Goal: Transaction & Acquisition: Purchase product/service

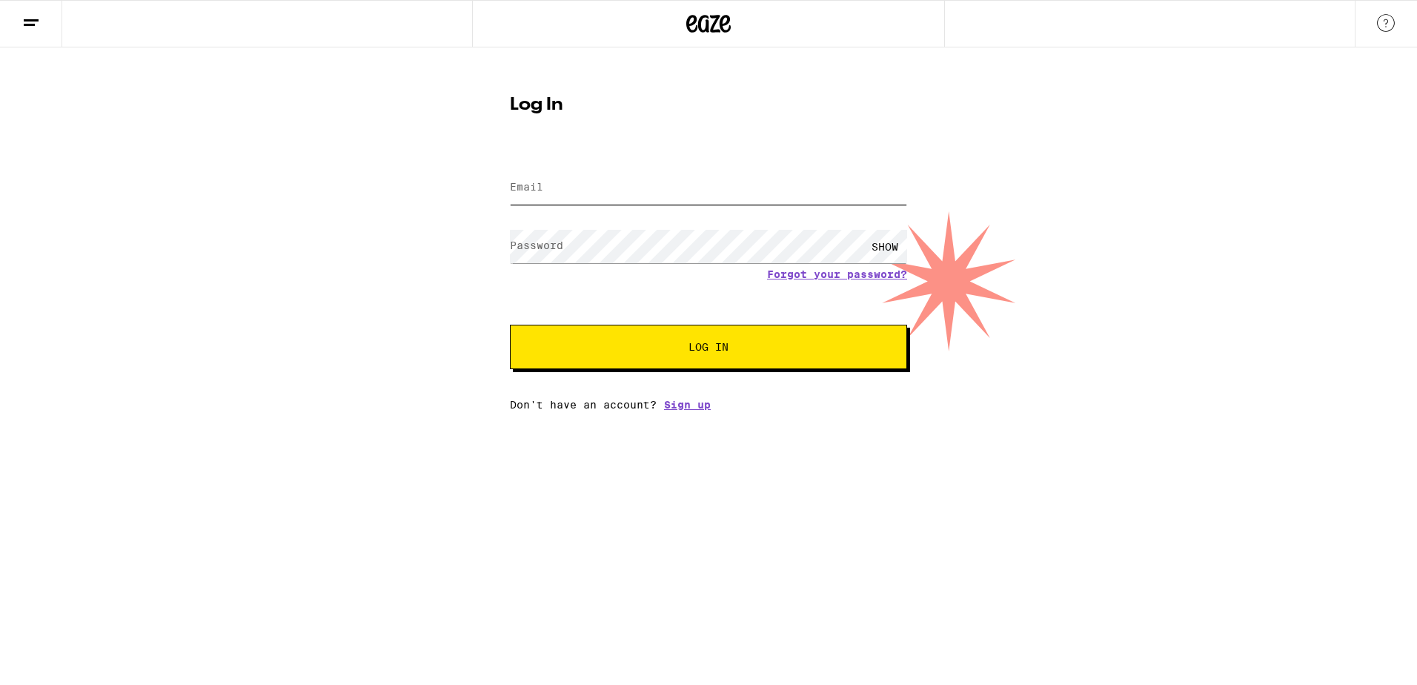
click at [572, 185] on input "Email" at bounding box center [708, 187] width 397 height 33
type input "[EMAIL_ADDRESS][DOMAIN_NAME]"
click at [510, 325] on button "Log In" at bounding box center [708, 347] width 397 height 44
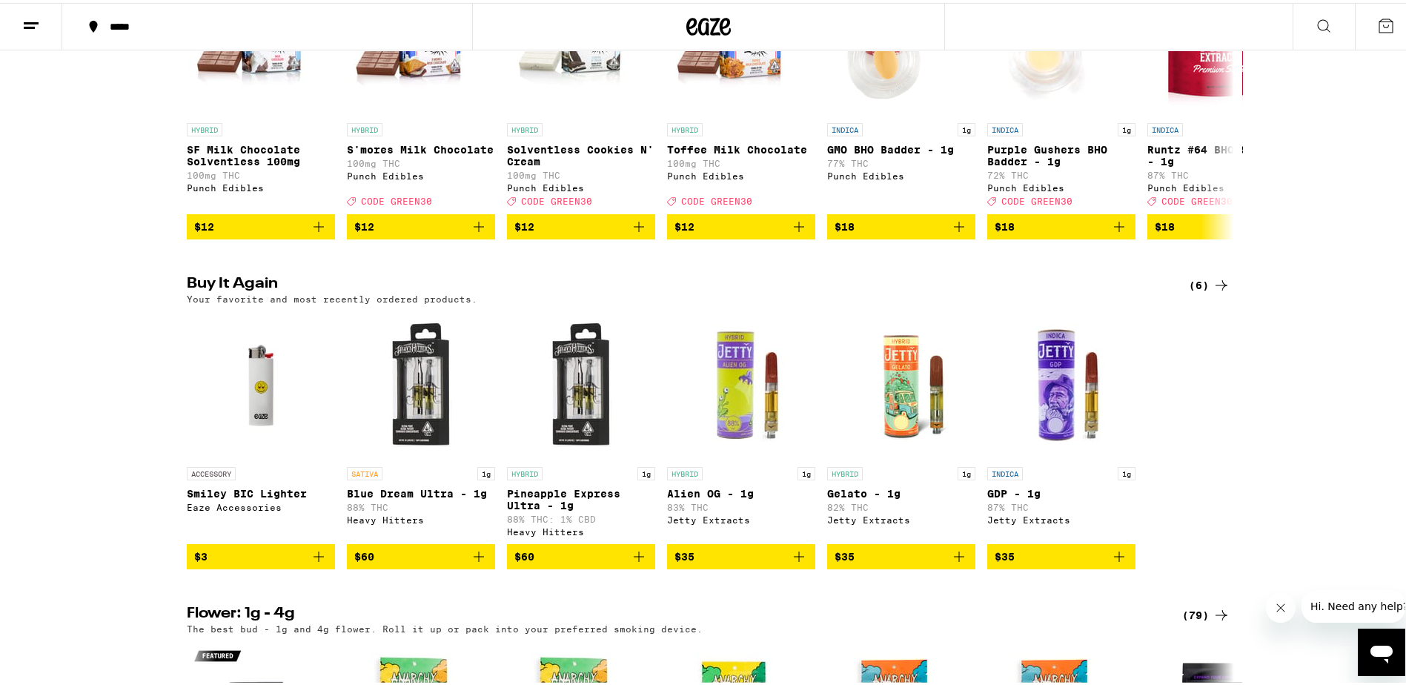
scroll to position [963, 0]
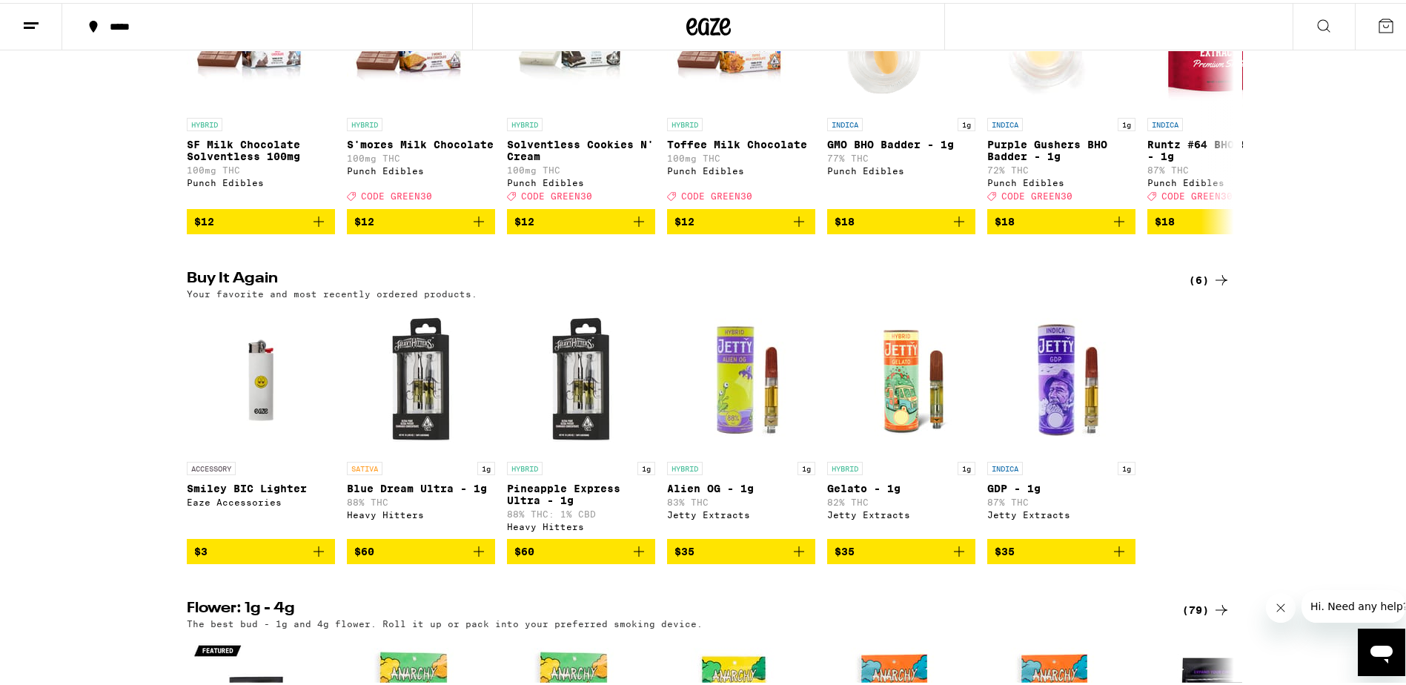
click at [635, 557] on icon "Add to bag" at bounding box center [639, 549] width 18 height 18
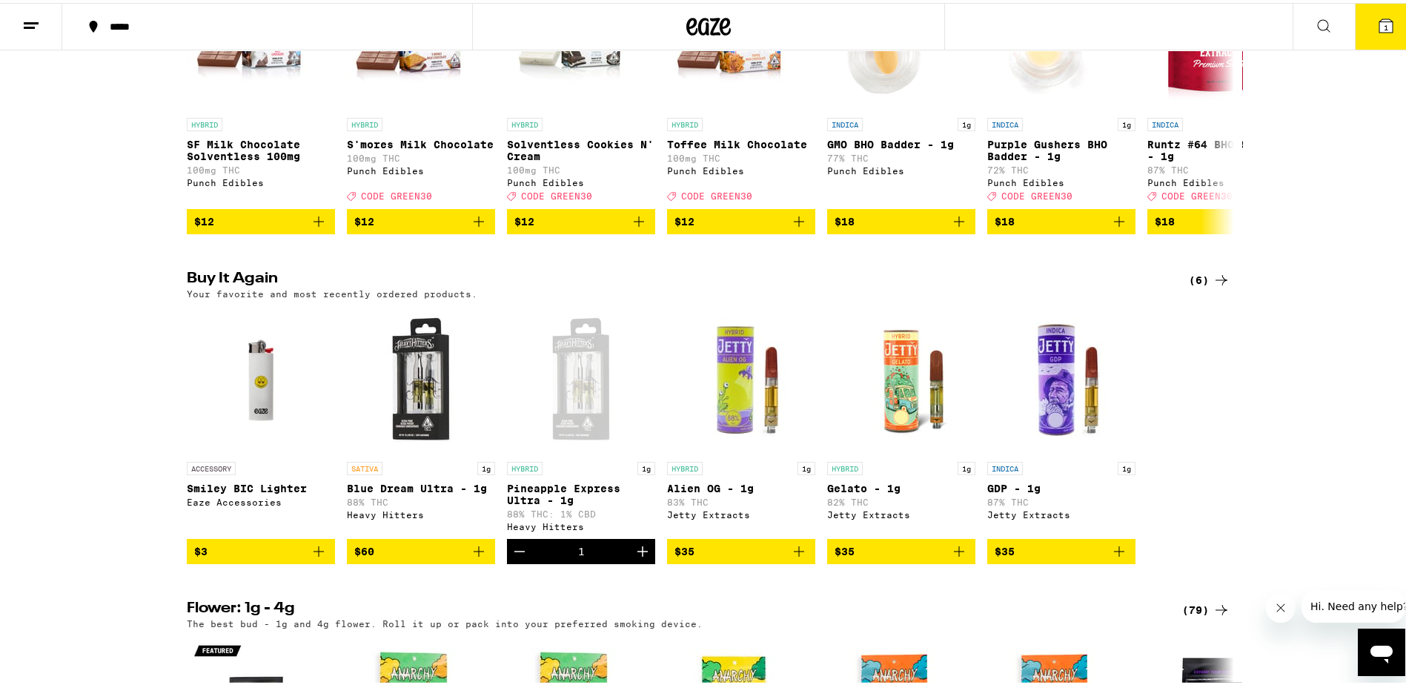
click at [559, 451] on div "Open page for Pineapple Express Ultra - 1g from Heavy Hitters" at bounding box center [581, 377] width 148 height 148
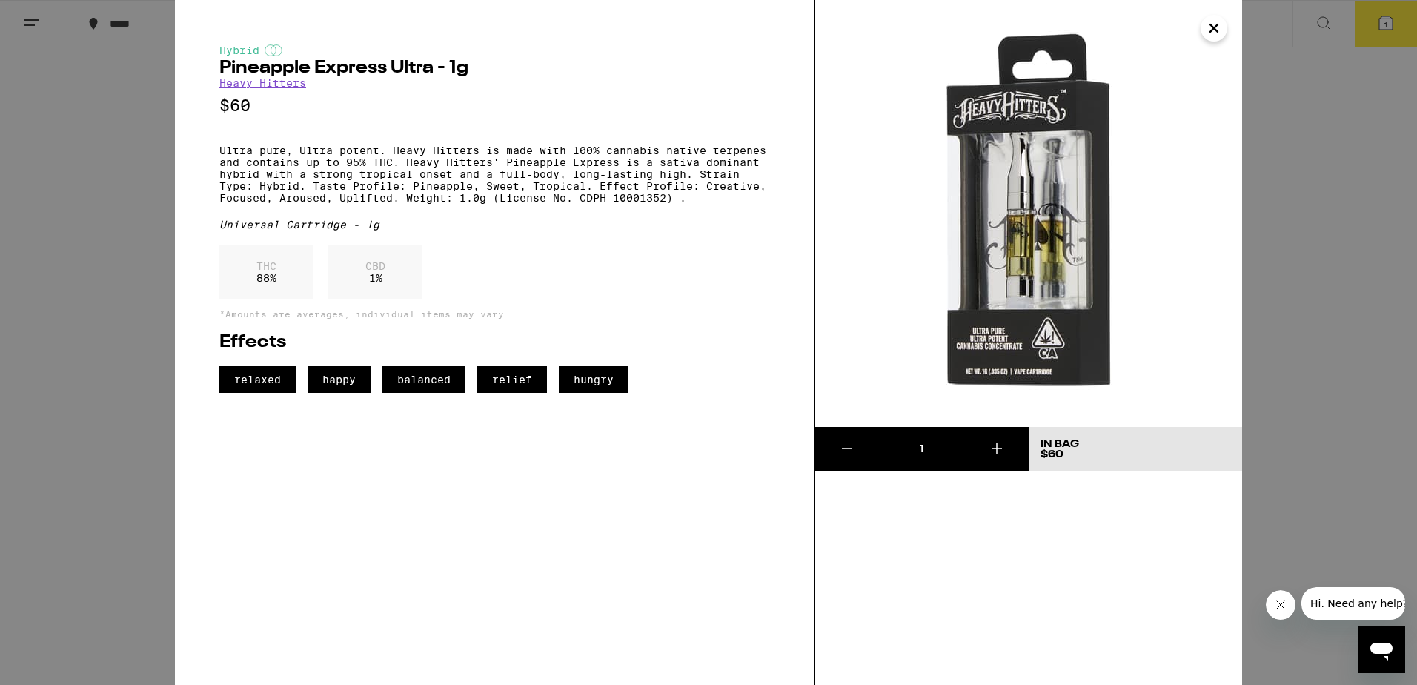
drag, startPoint x: 153, startPoint y: 525, endPoint x: 140, endPoint y: 534, distance: 16.0
click at [152, 528] on div "Hybrid Pineapple Express Ultra - 1g Heavy Hitters $60 Ultra pure, Ultra potent.…" at bounding box center [708, 342] width 1417 height 685
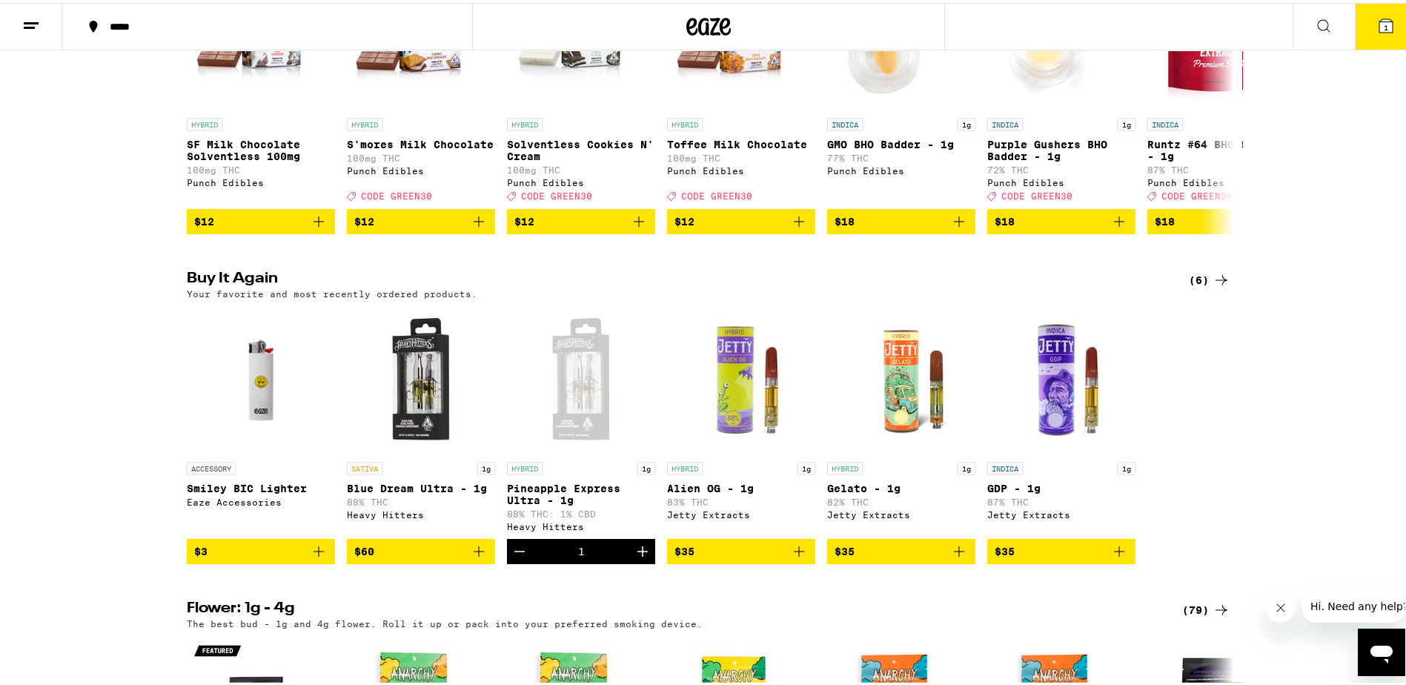
click at [511, 557] on icon "Decrement" at bounding box center [520, 549] width 18 height 18
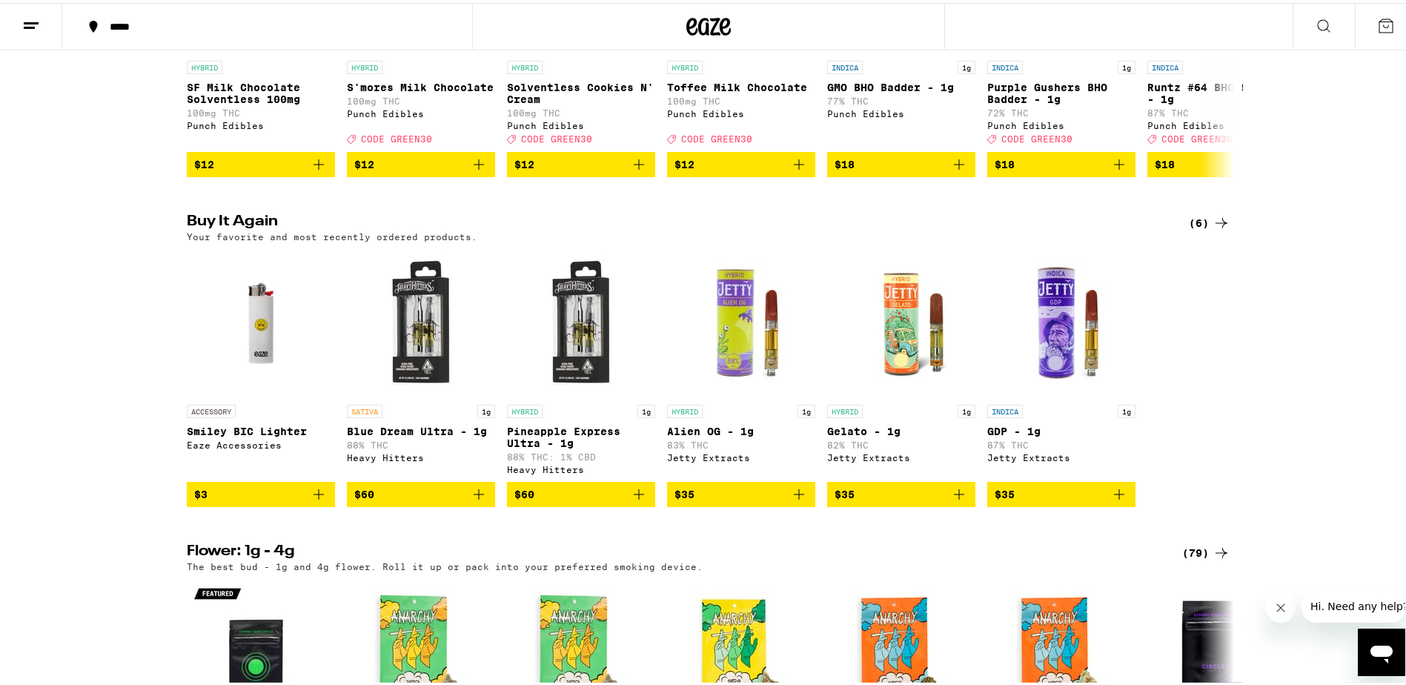
scroll to position [1038, 0]
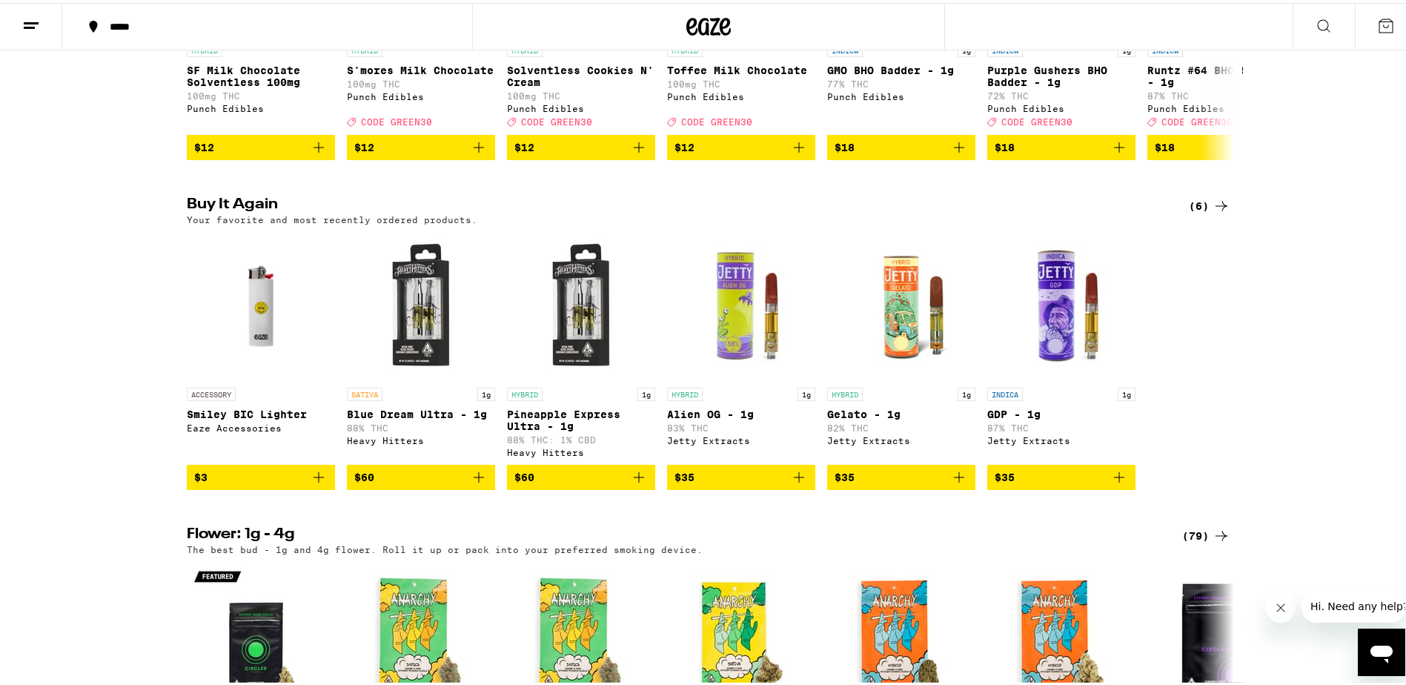
click at [800, 483] on icon "Add to bag" at bounding box center [799, 474] width 18 height 18
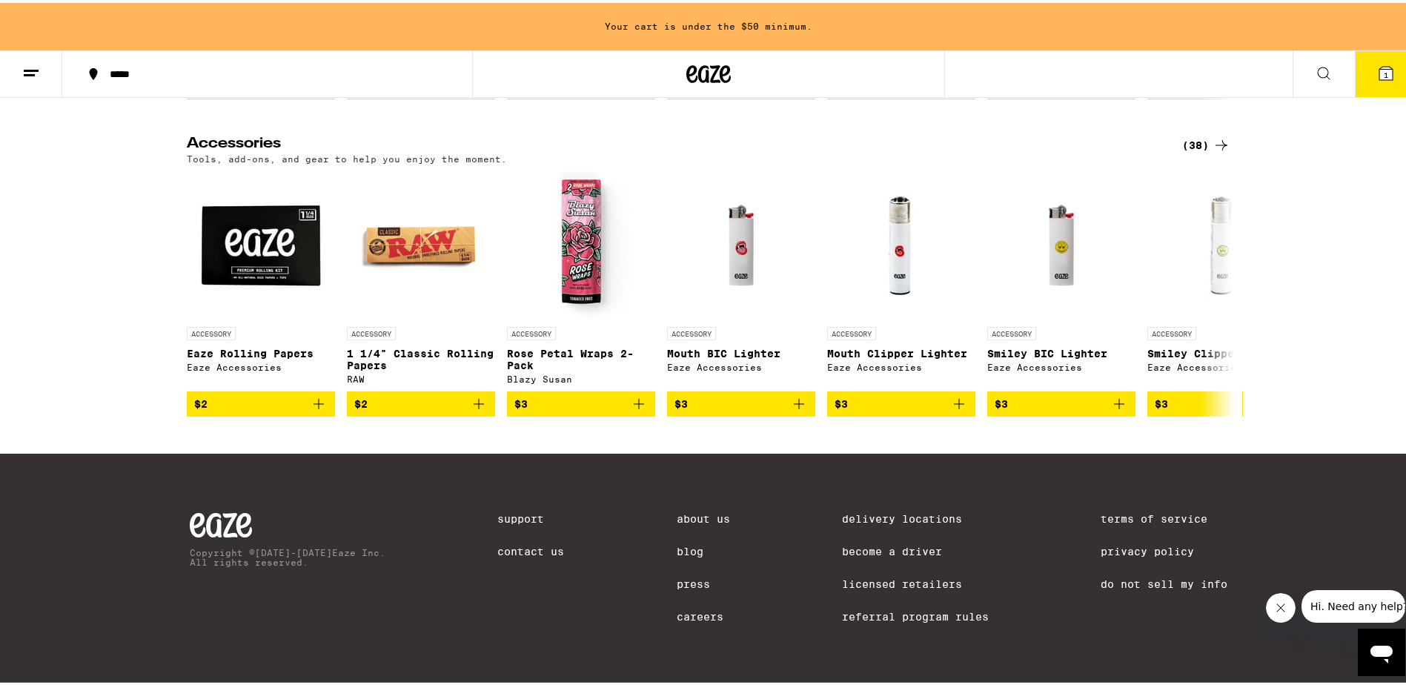
scroll to position [6918, 0]
click at [1216, 133] on icon at bounding box center [1221, 142] width 18 height 18
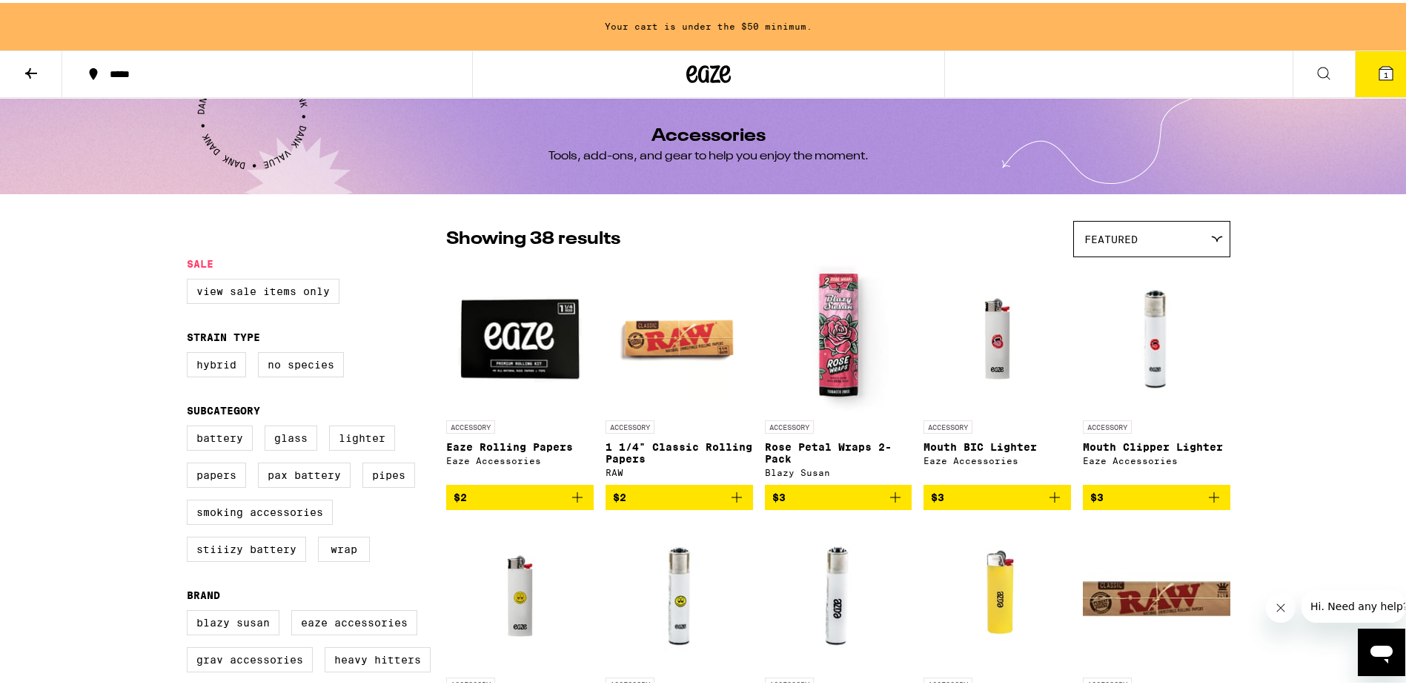
drag, startPoint x: 1170, startPoint y: 228, endPoint x: 1165, endPoint y: 234, distance: 8.4
click at [1170, 228] on div "Featured" at bounding box center [1152, 236] width 156 height 35
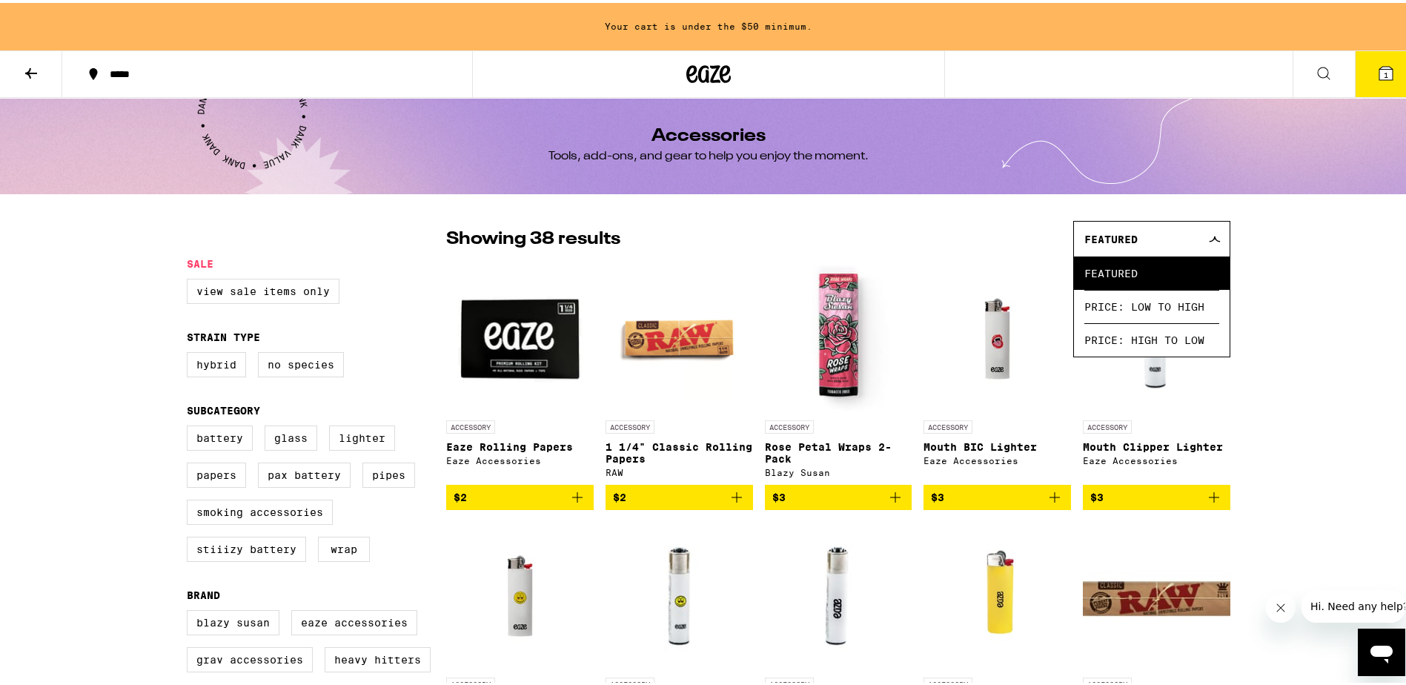
drag, startPoint x: 1166, startPoint y: 326, endPoint x: 1173, endPoint y: 322, distance: 8.6
click at [1167, 325] on span "Price: High to Low" at bounding box center [1151, 336] width 135 height 33
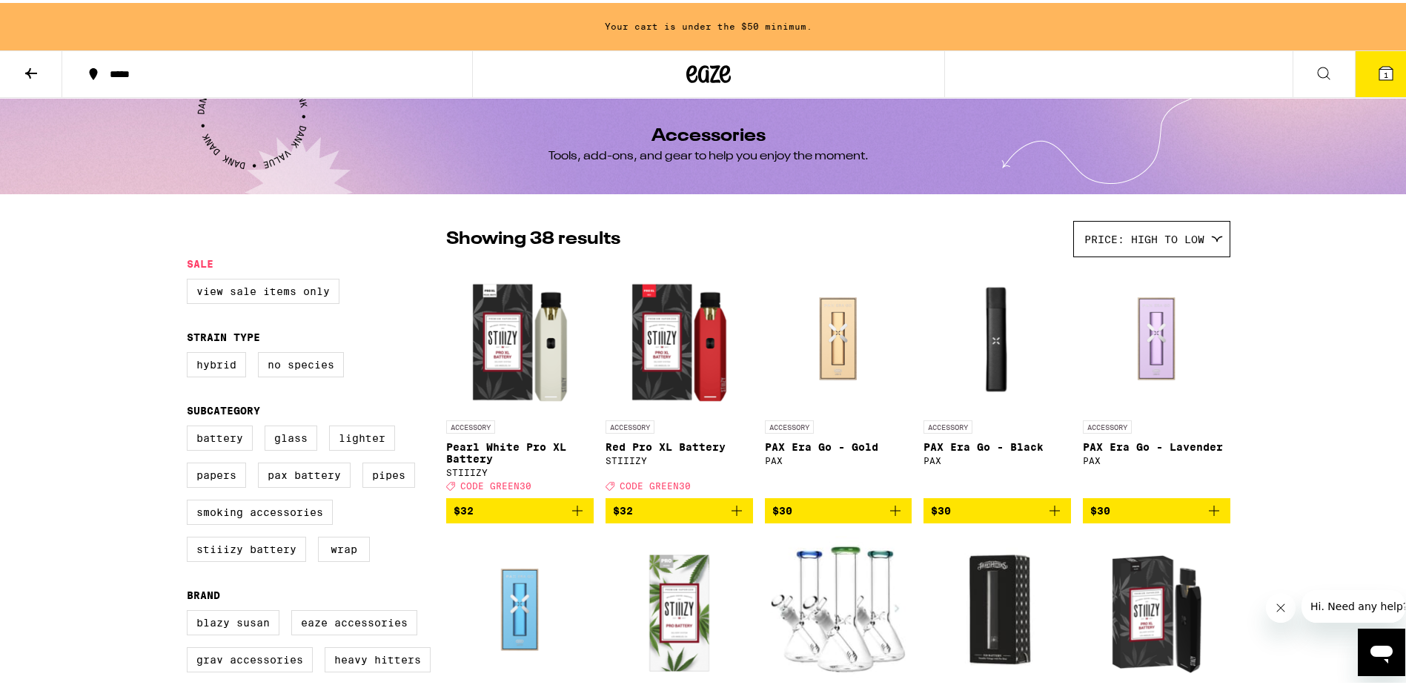
click at [1174, 245] on div "Price: High to Low" at bounding box center [1152, 236] width 156 height 35
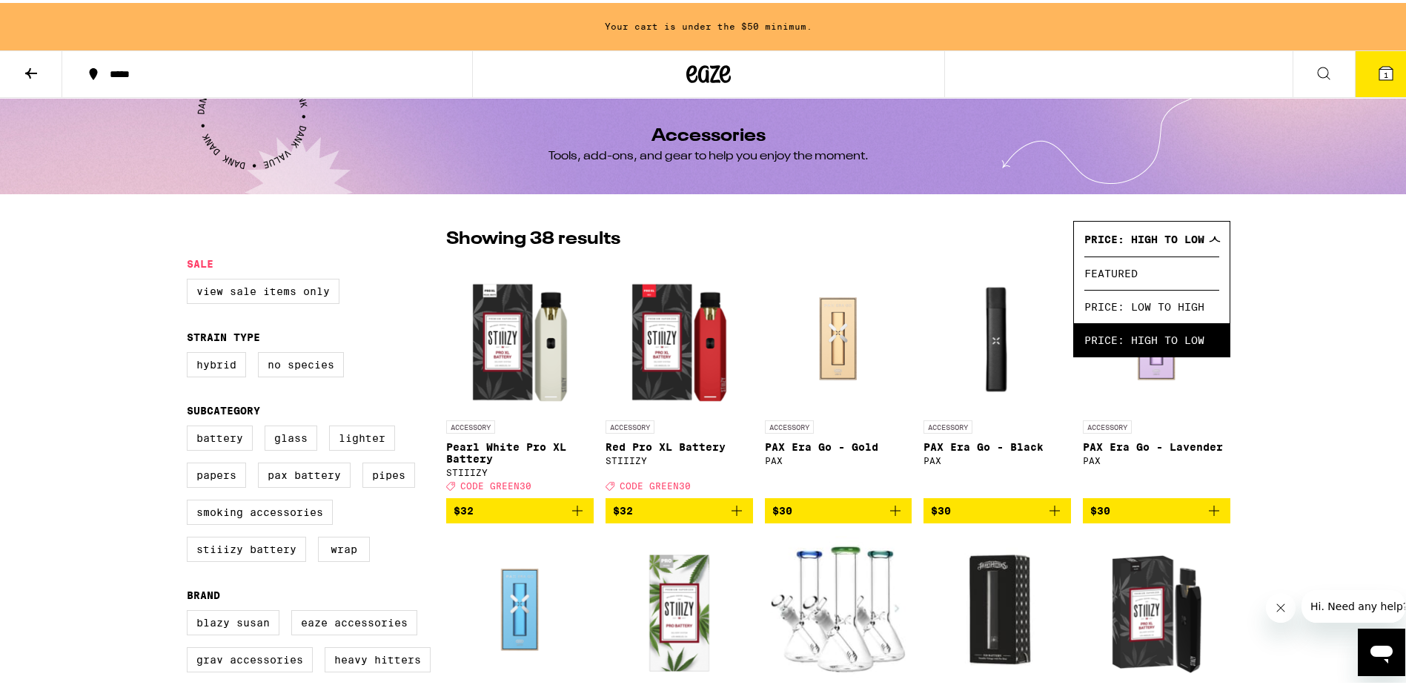
click at [1167, 301] on span "Price: Low to High" at bounding box center [1151, 303] width 135 height 33
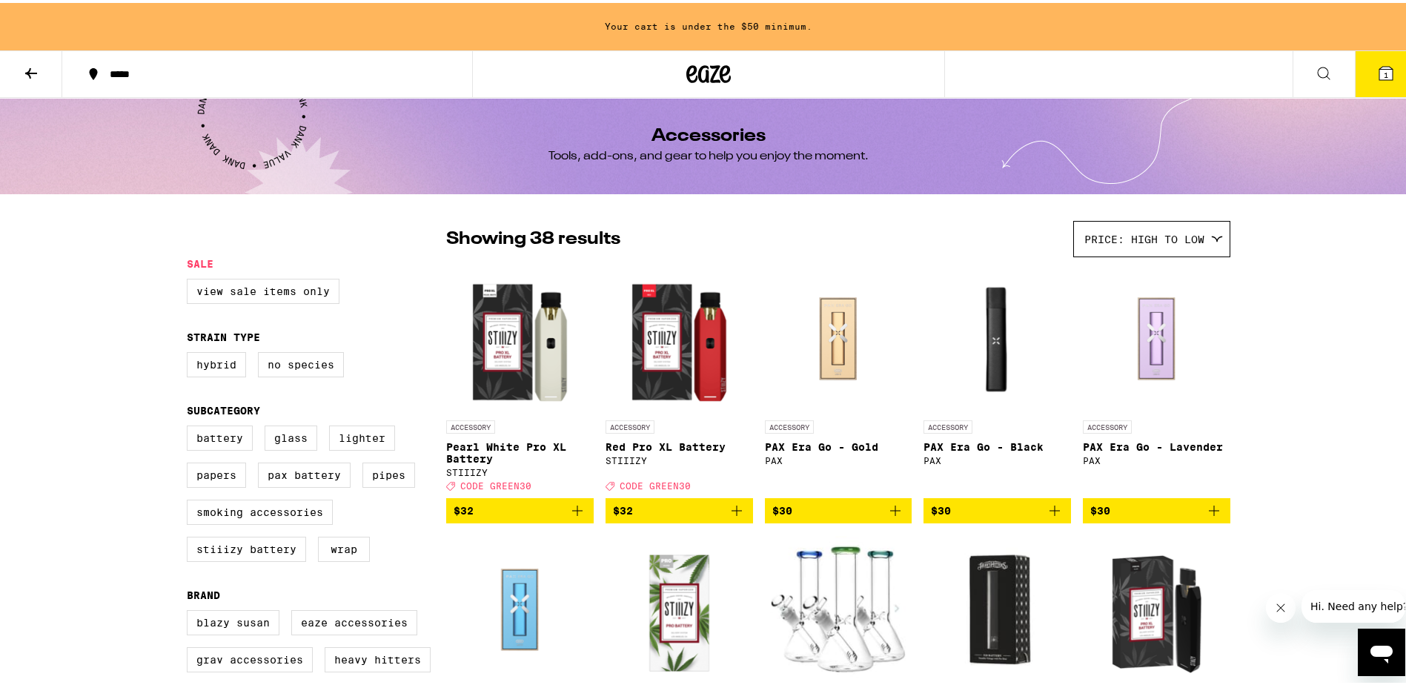
drag, startPoint x: 488, startPoint y: 416, endPoint x: 456, endPoint y: 439, distance: 38.9
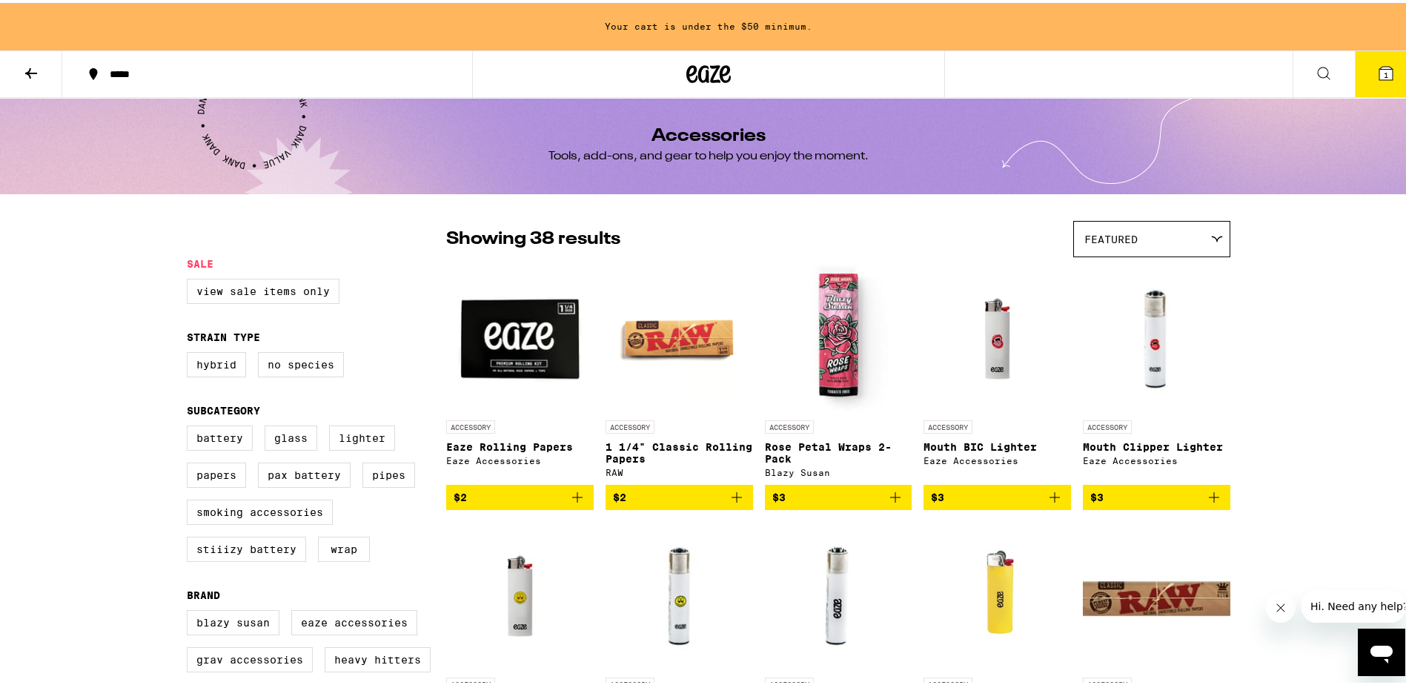
drag, startPoint x: 469, startPoint y: 472, endPoint x: 478, endPoint y: 479, distance: 11.6
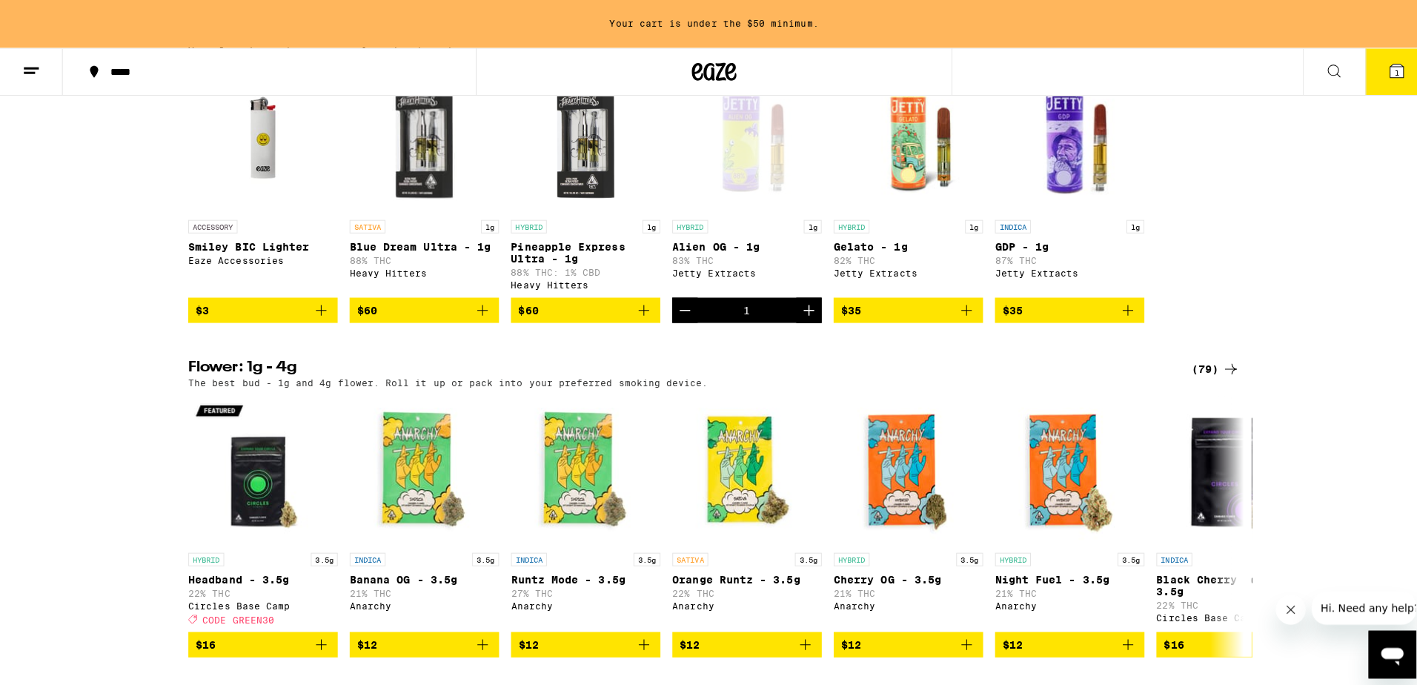
scroll to position [1186, 0]
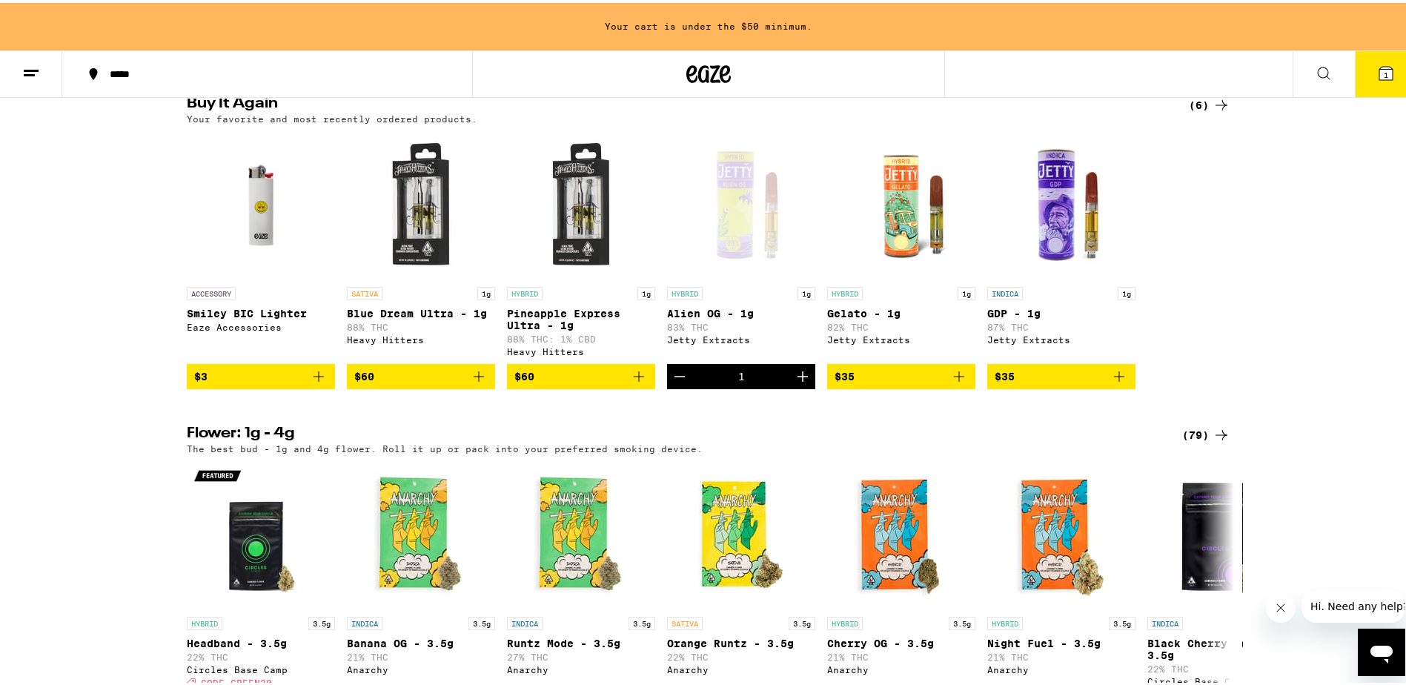
click at [722, 276] on div "Open page for Alien OG - 1g from Jetty Extracts" at bounding box center [741, 202] width 148 height 148
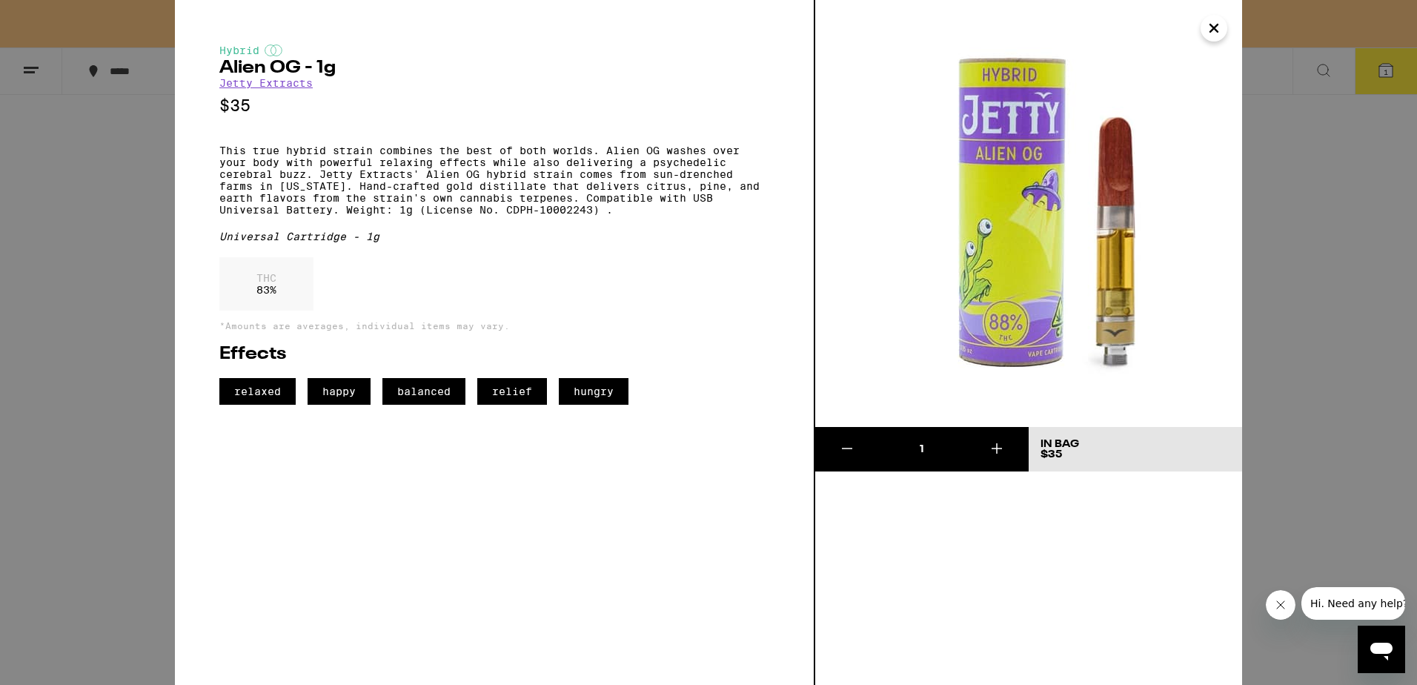
click at [68, 437] on div "Hybrid Alien OG - 1g Jetty Extracts $35 This true hybrid strain combines the be…" at bounding box center [708, 342] width 1417 height 685
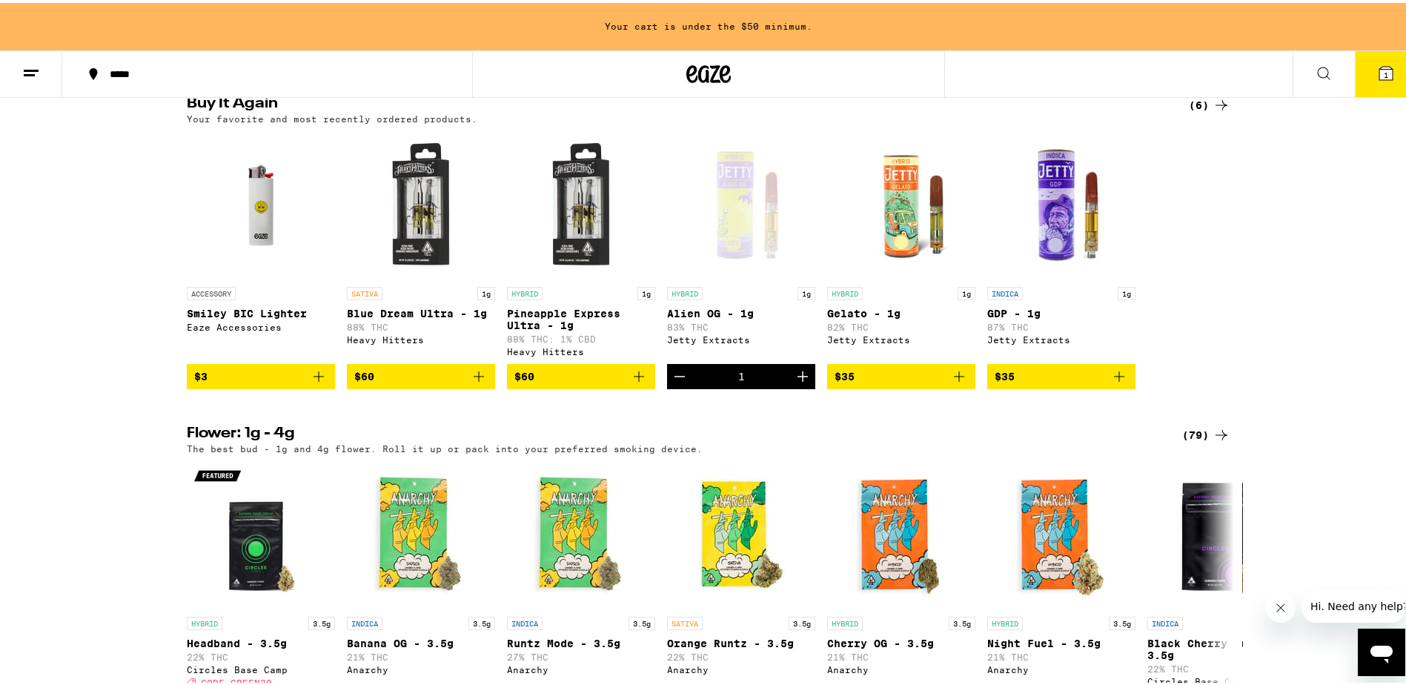
click at [1388, 62] on button "1" at bounding box center [1386, 71] width 62 height 46
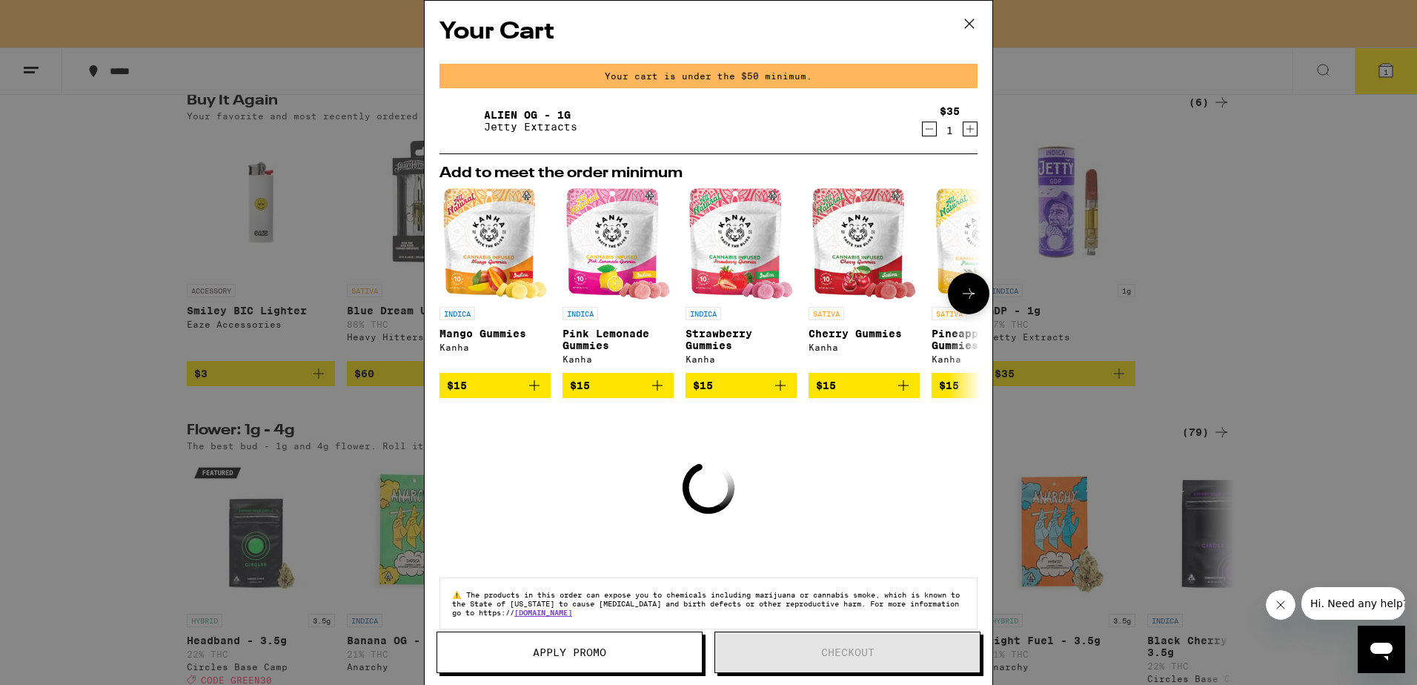
scroll to position [25, 0]
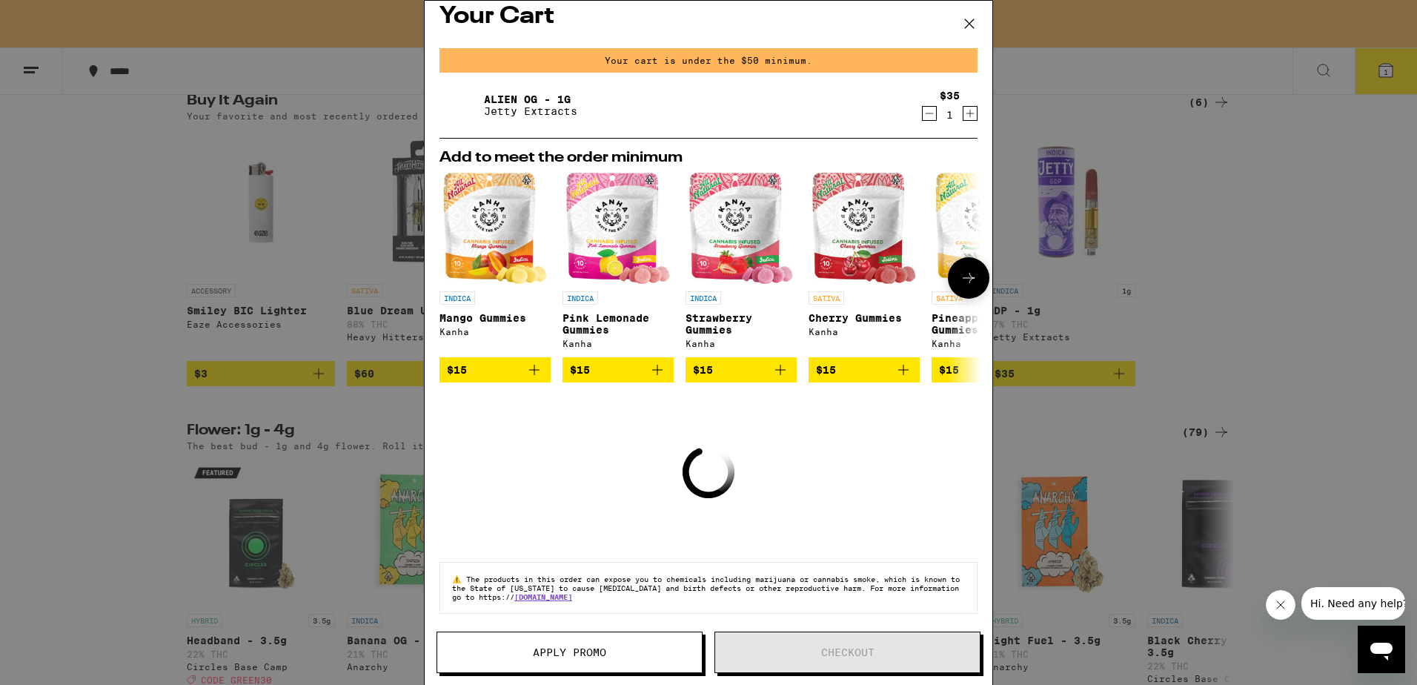
click at [960, 269] on icon at bounding box center [969, 278] width 18 height 18
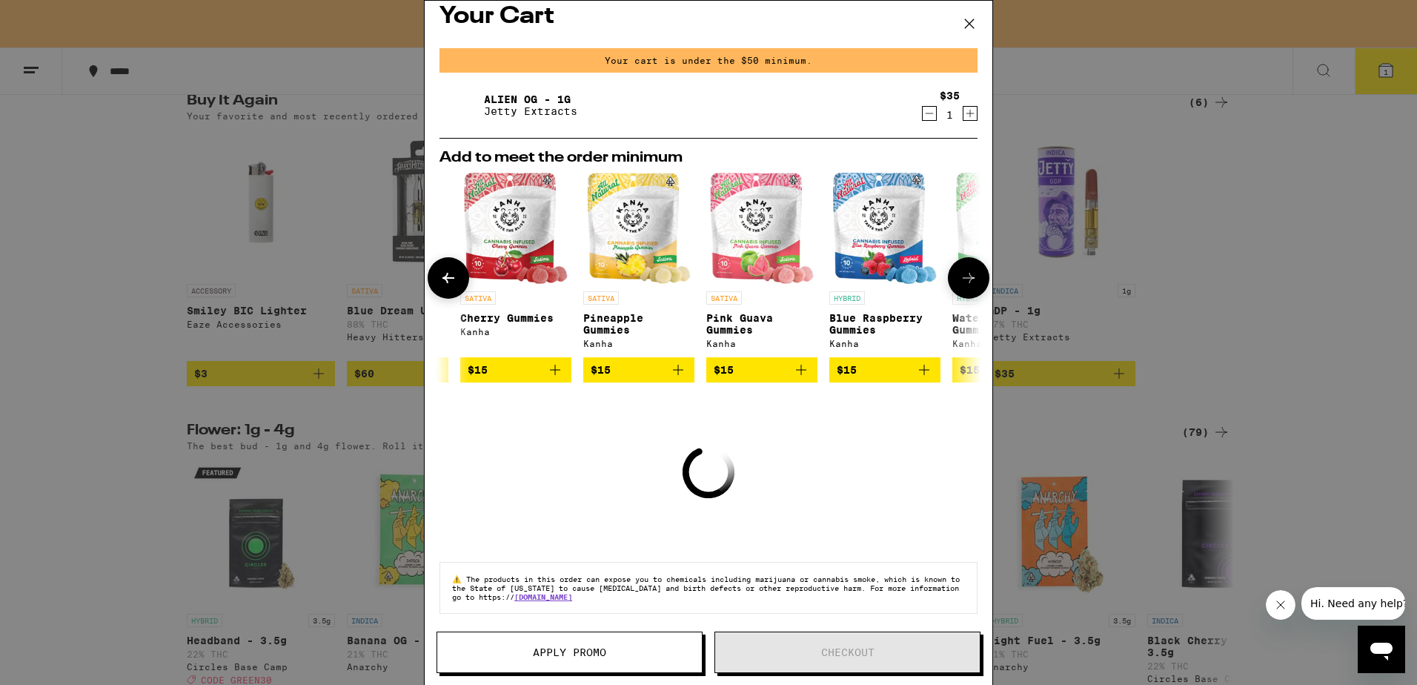
scroll to position [0, 365]
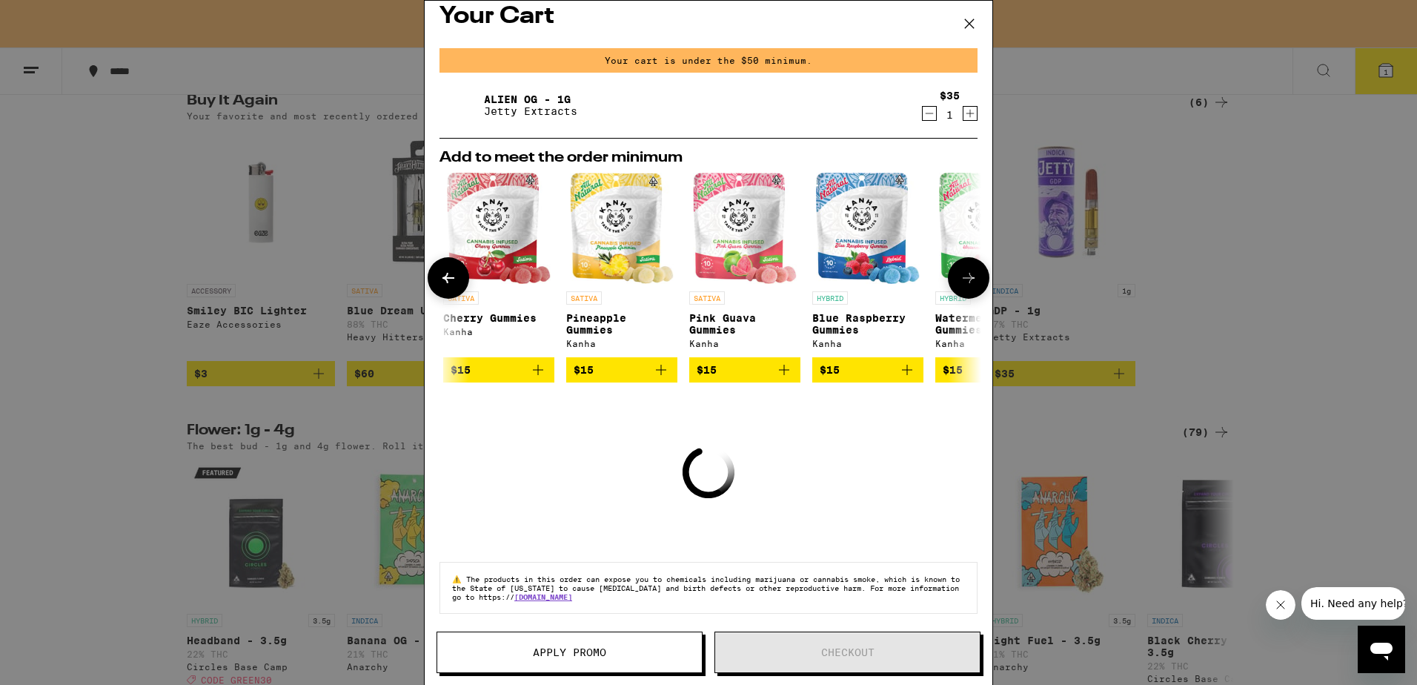
click at [960, 270] on icon at bounding box center [969, 278] width 18 height 18
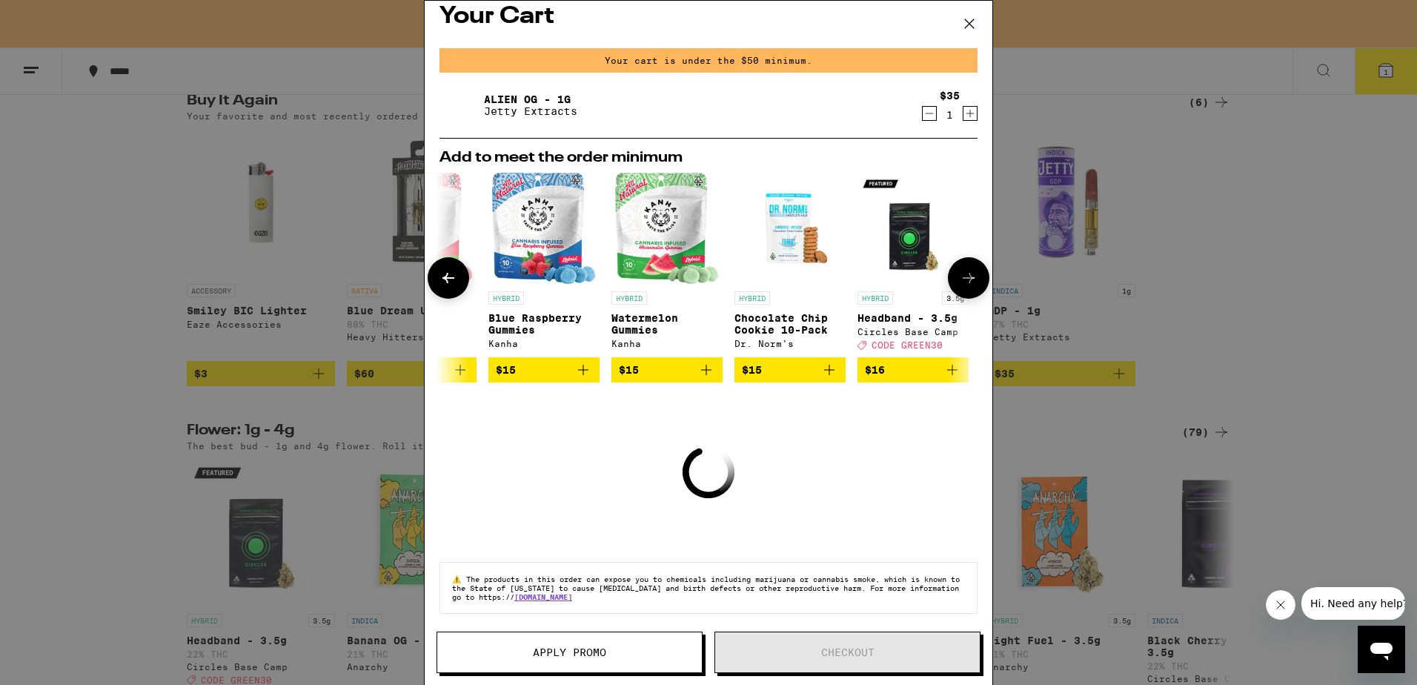
scroll to position [0, 703]
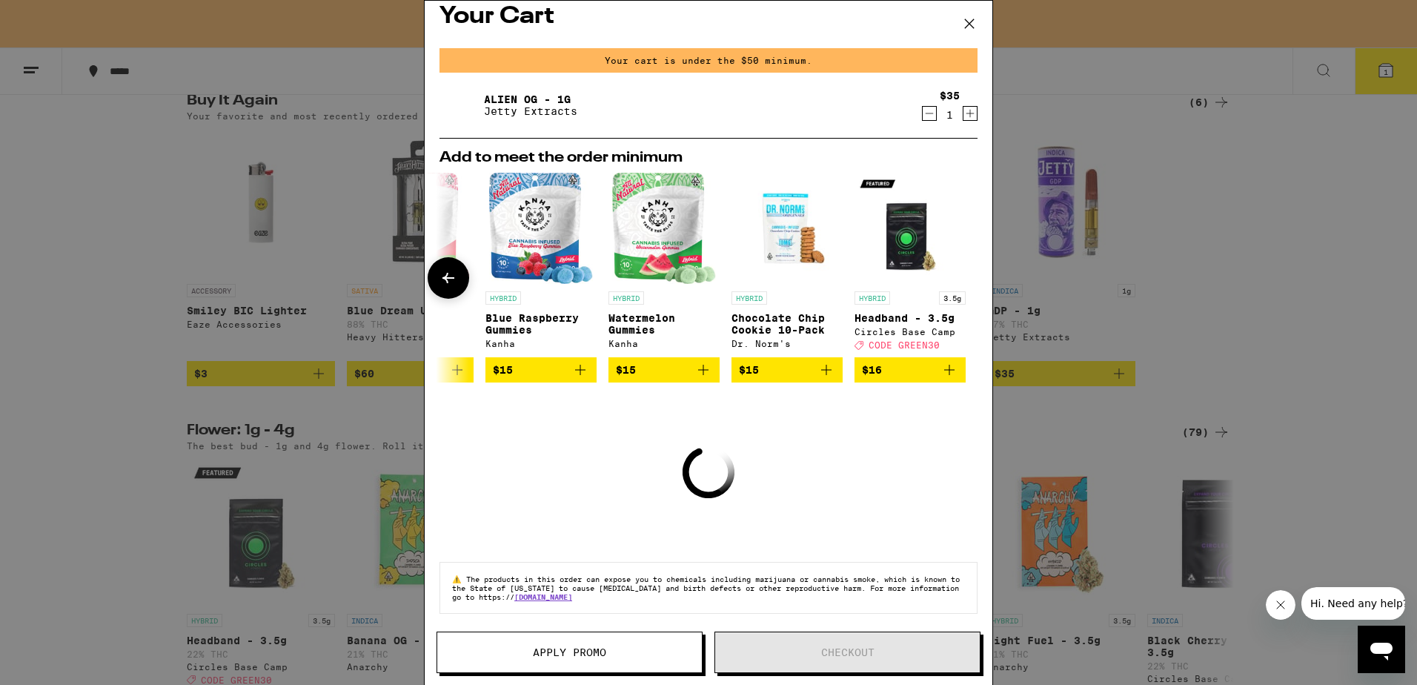
click at [443, 273] on icon at bounding box center [448, 278] width 18 height 18
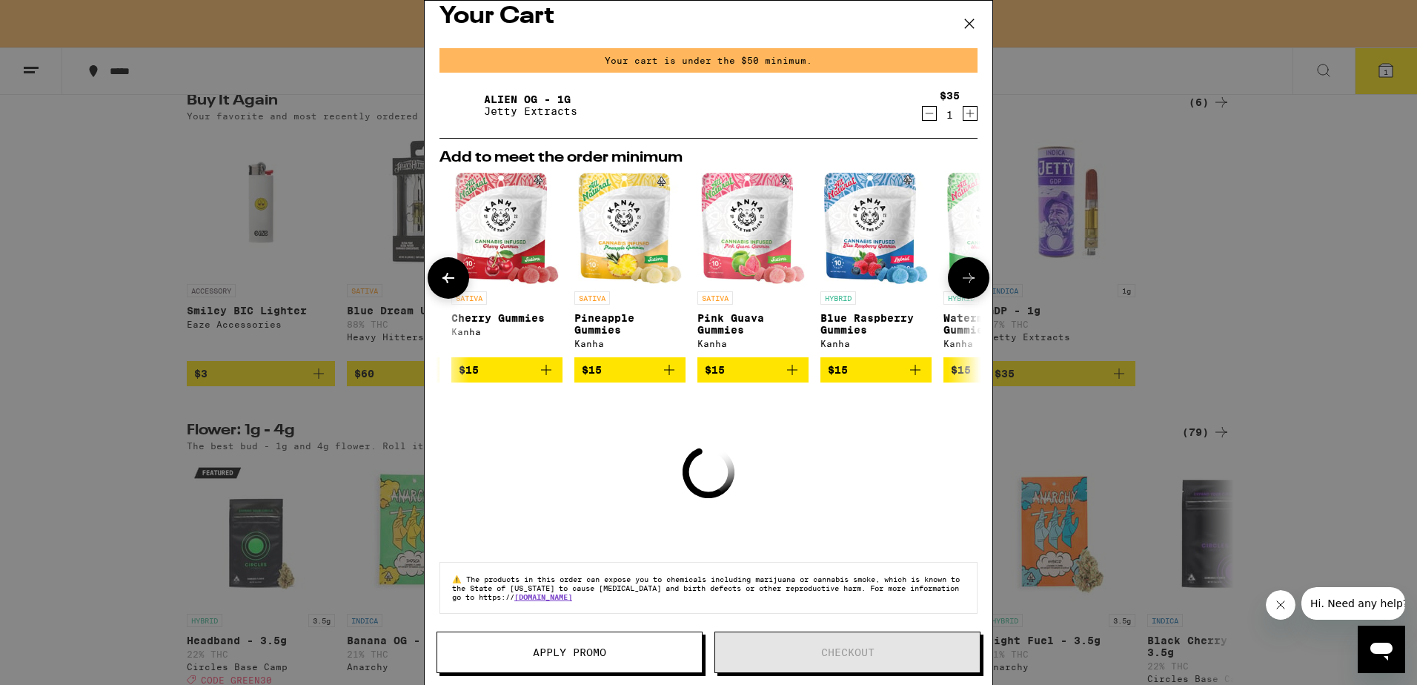
scroll to position [0, 338]
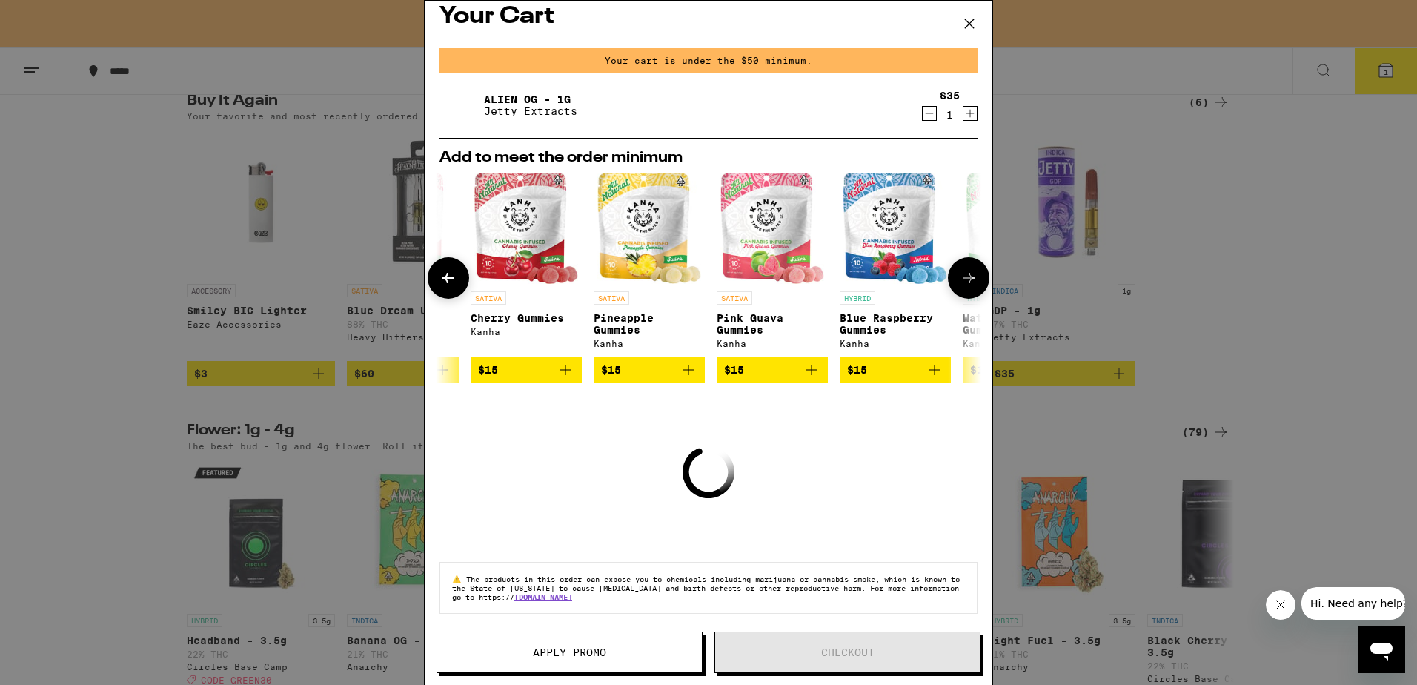
click at [692, 370] on icon "Add to bag" at bounding box center [689, 370] width 18 height 18
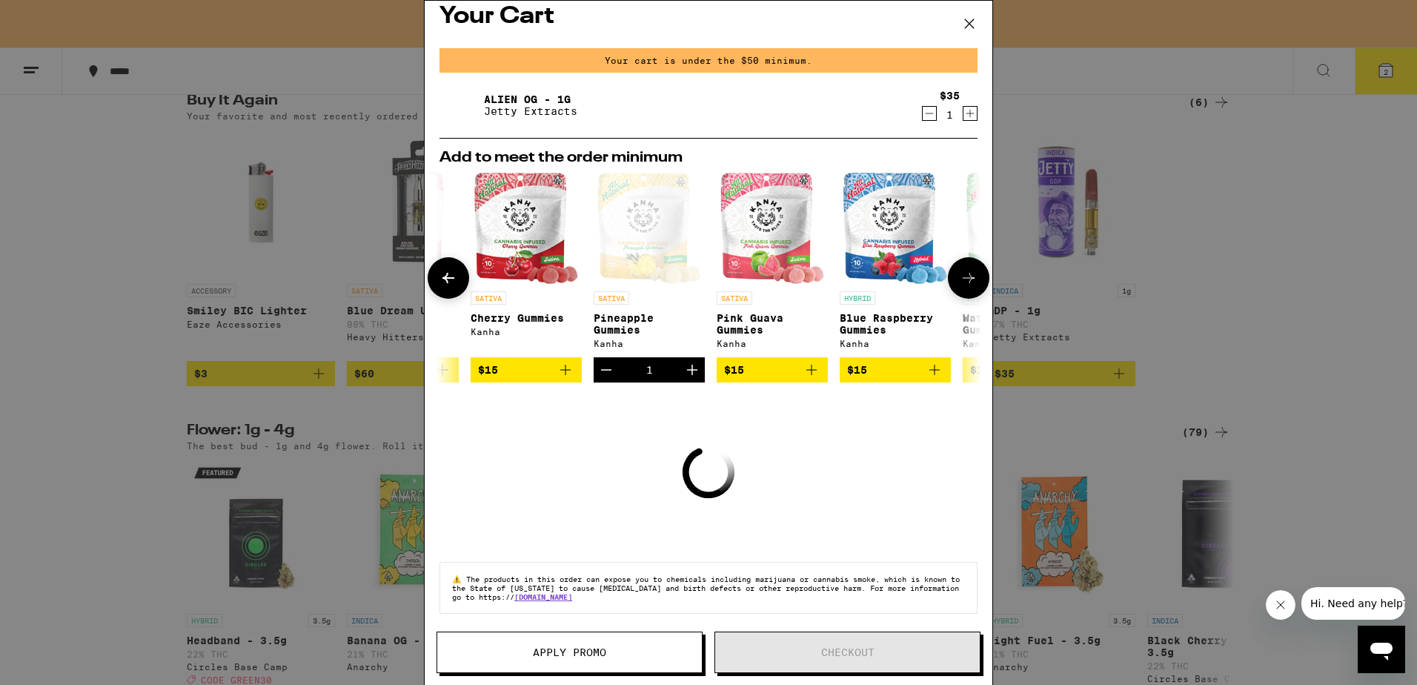
scroll to position [1138, 0]
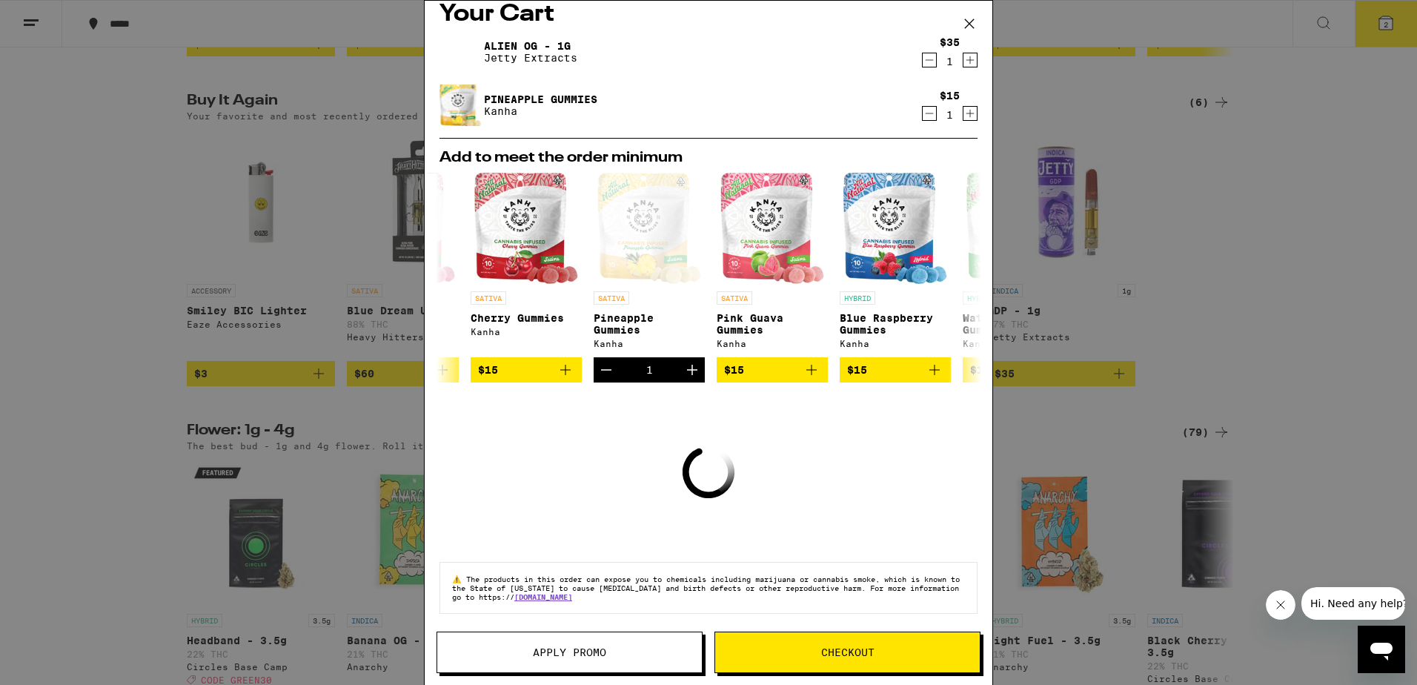
click at [816, 635] on div "Your Cart Alien OG - 1g Jetty Extracts $35 1 Pineapple Gummies Kanha $15 1 Add …" at bounding box center [708, 342] width 569 height 685
drag, startPoint x: 816, startPoint y: 635, endPoint x: 817, endPoint y: 648, distance: 13.4
click at [817, 648] on span "Checkout" at bounding box center [847, 652] width 265 height 10
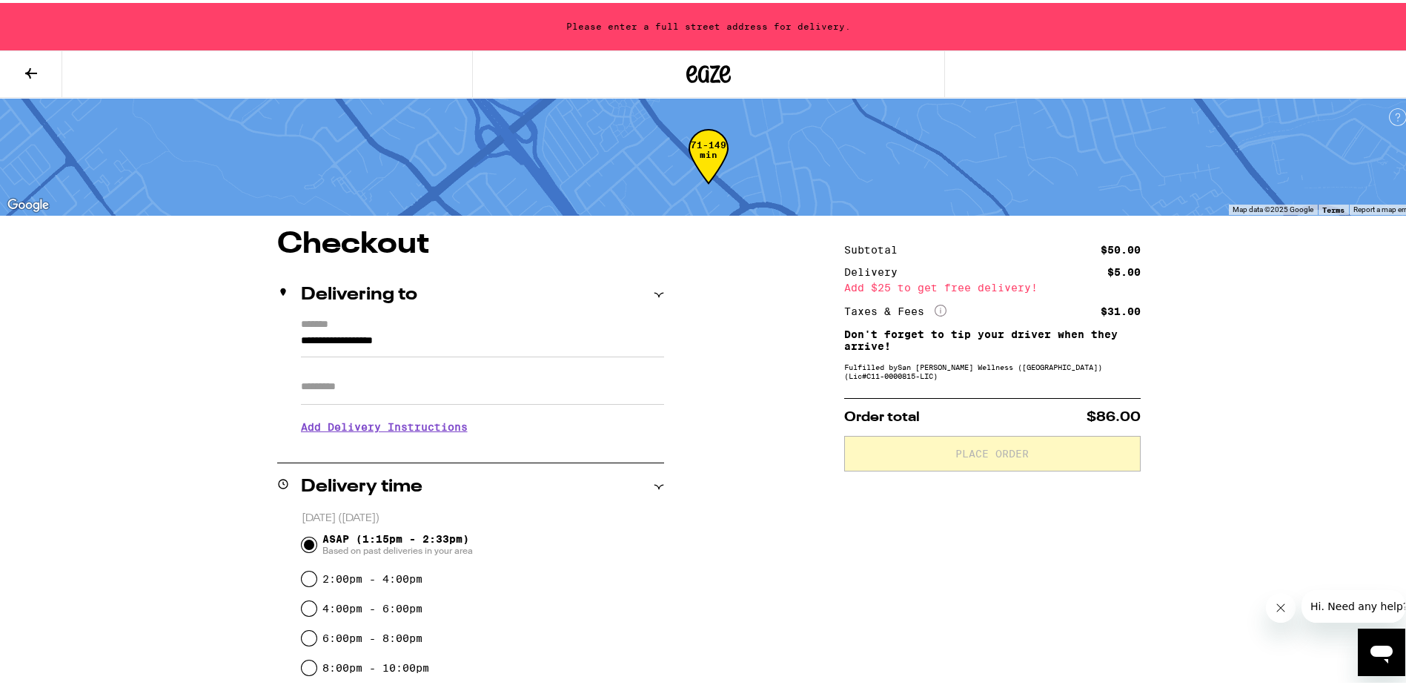
click at [935, 308] on icon at bounding box center [941, 308] width 12 height 12
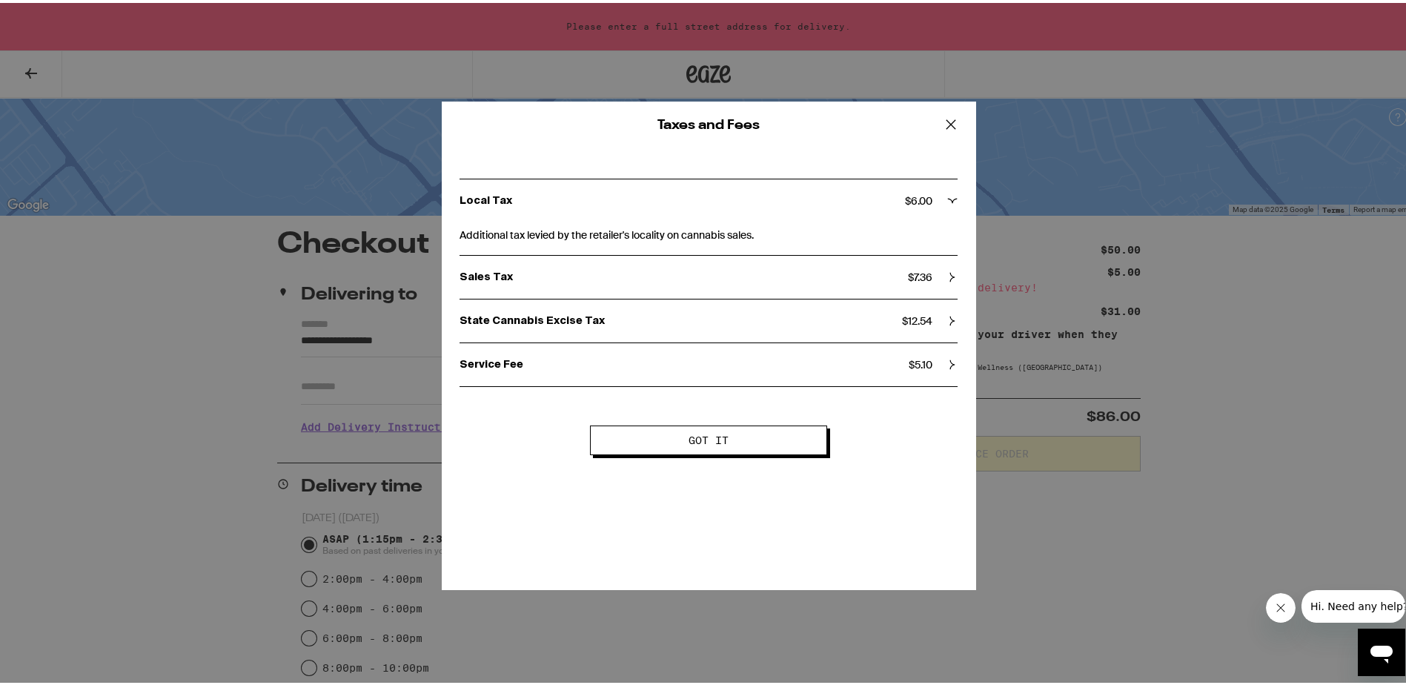
click at [1078, 584] on div "Taxes and Fees Local Tax $ 6.00 Additional tax levied by the retailer's localit…" at bounding box center [708, 342] width 1417 height 685
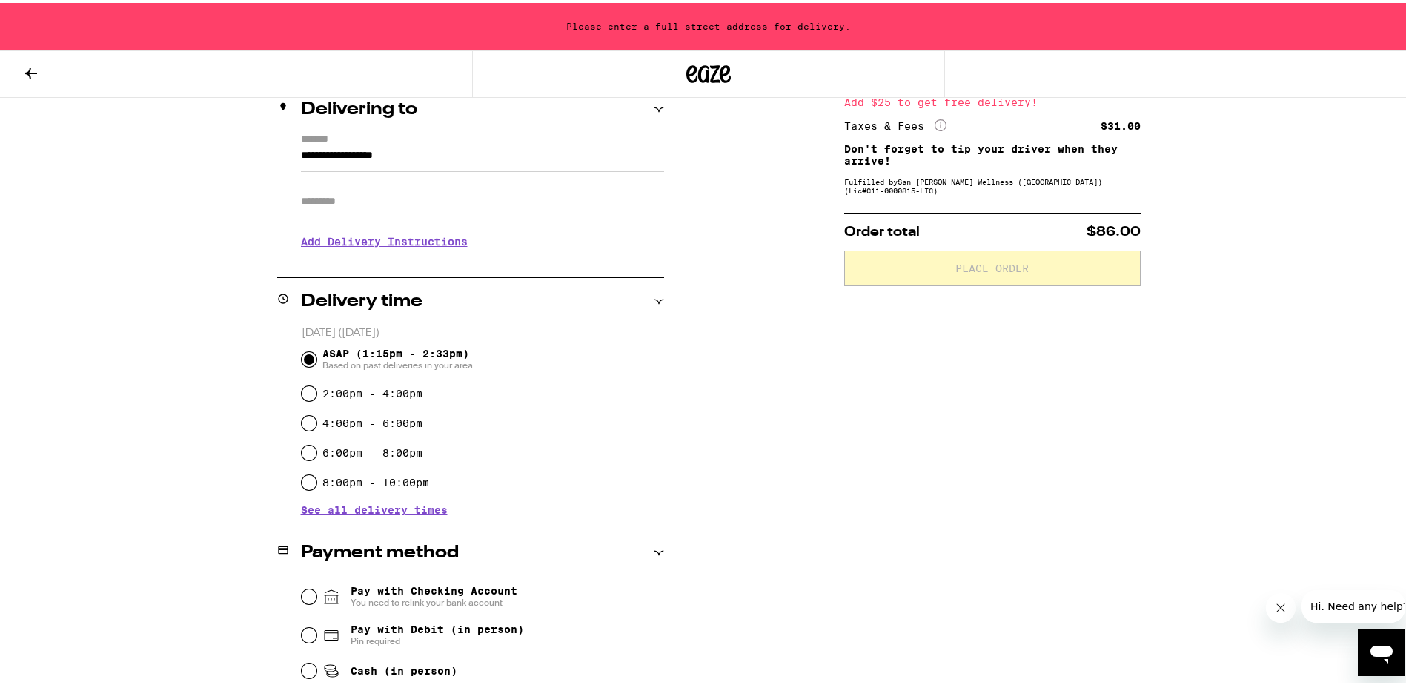
scroll to position [59, 0]
